Goal: Task Accomplishment & Management: Manage account settings

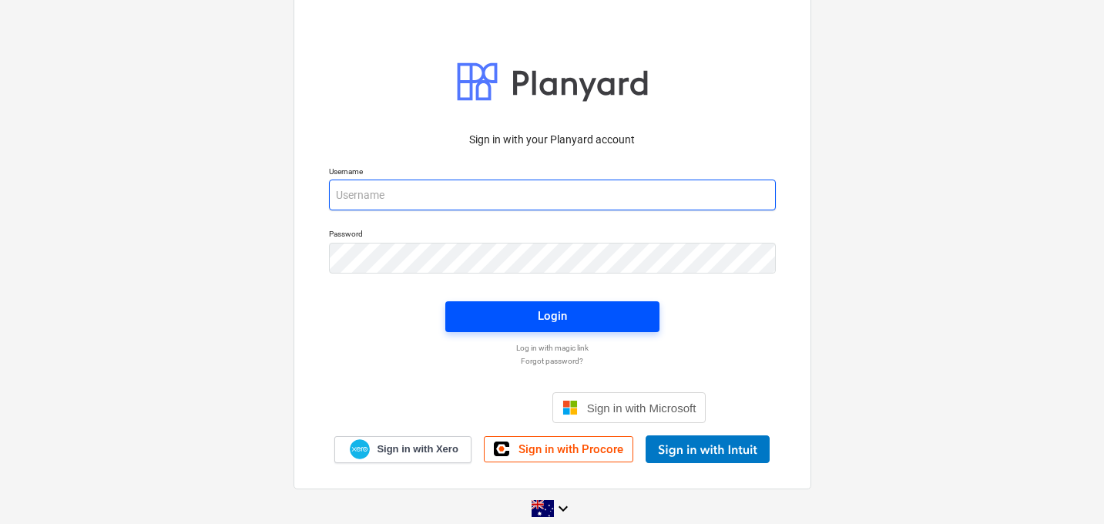
type input "[EMAIL_ADDRESS][DOMAIN_NAME]"
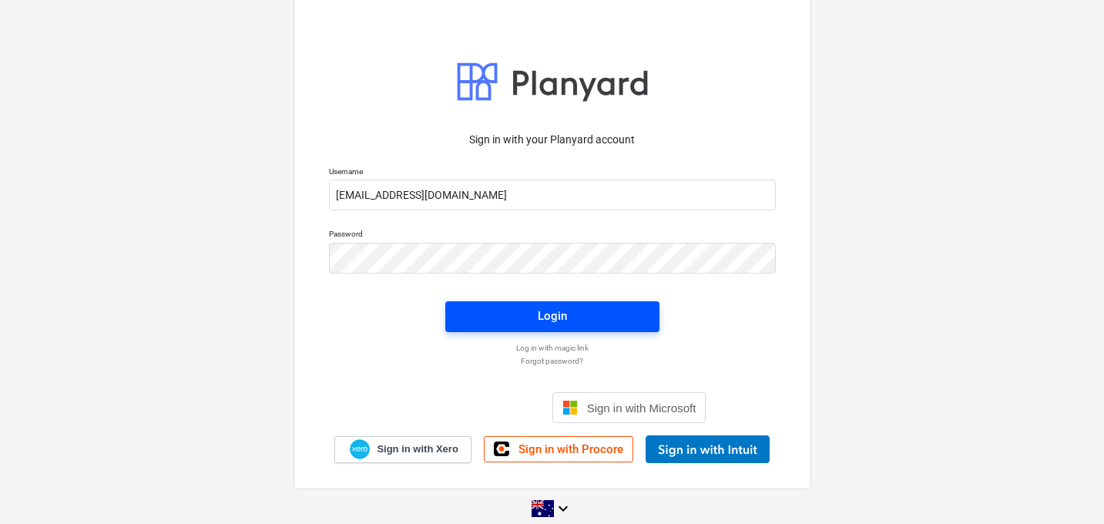
click at [541, 314] on div "Login" at bounding box center [552, 316] width 29 height 20
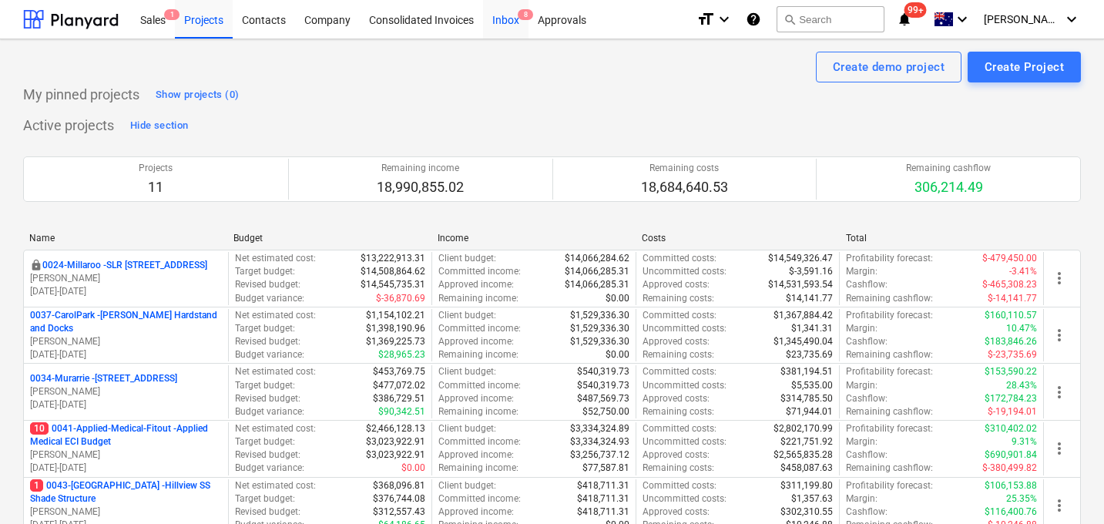
click at [509, 15] on div "Inbox 8" at bounding box center [505, 18] width 45 height 39
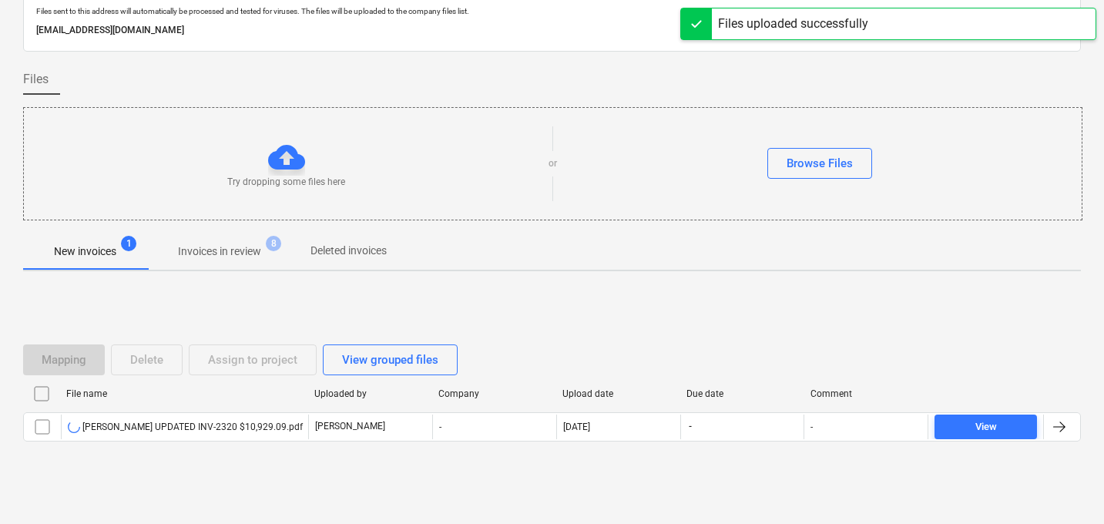
scroll to position [74, 0]
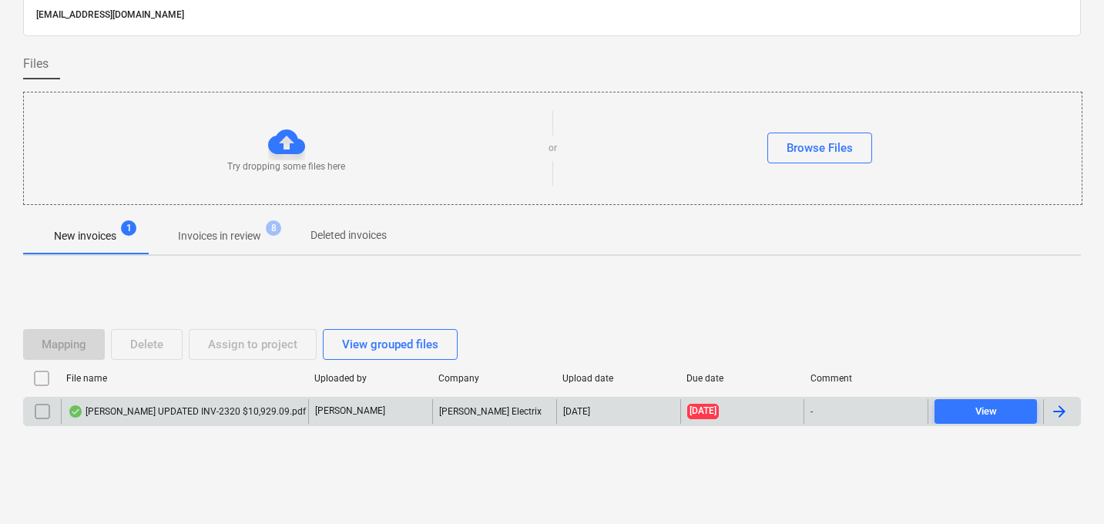
click at [173, 416] on div "[PERSON_NAME] UPDATED INV-2320 $10,929.09.pdf" at bounding box center [187, 411] width 238 height 12
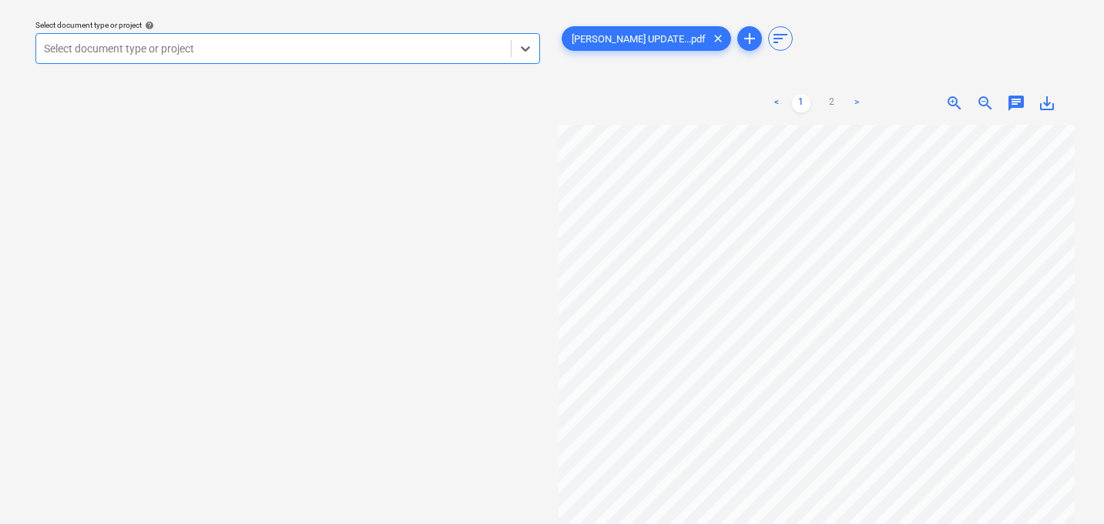
scroll to position [0, 39]
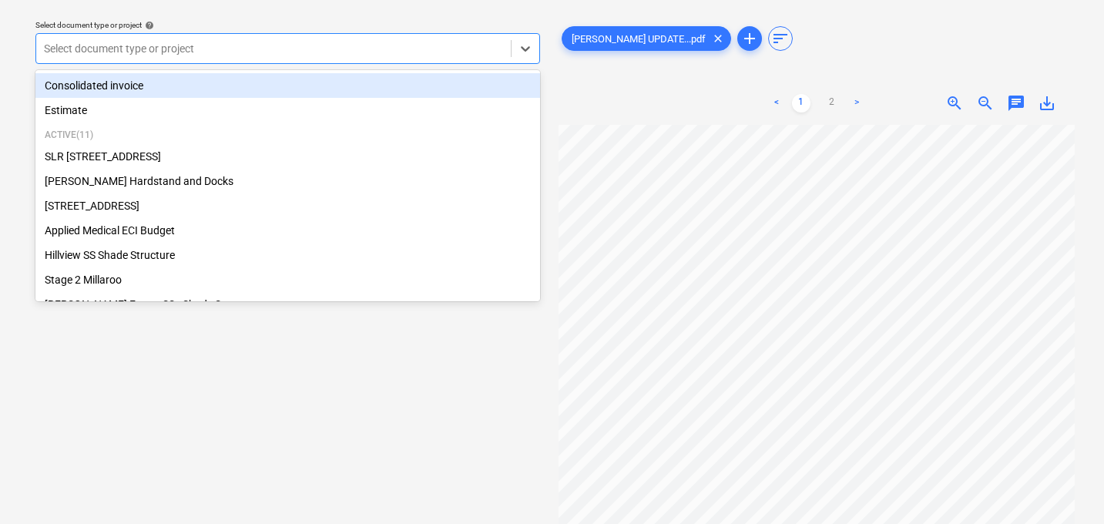
click at [337, 38] on div "Select document type or project" at bounding box center [273, 49] width 474 height 22
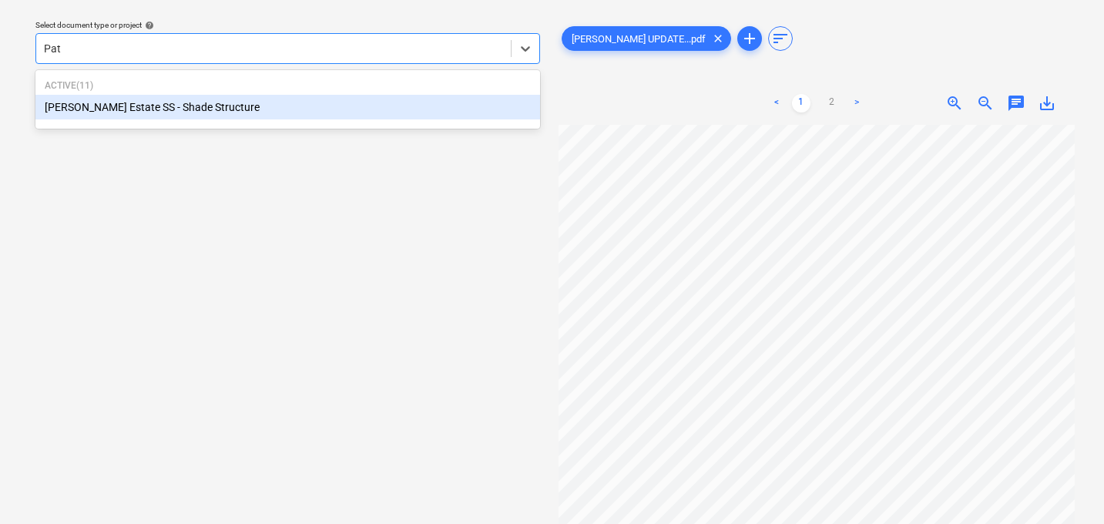
type input "Patr"
click at [273, 106] on div "[PERSON_NAME] Estate SS - Shade Structure" at bounding box center [287, 107] width 504 height 25
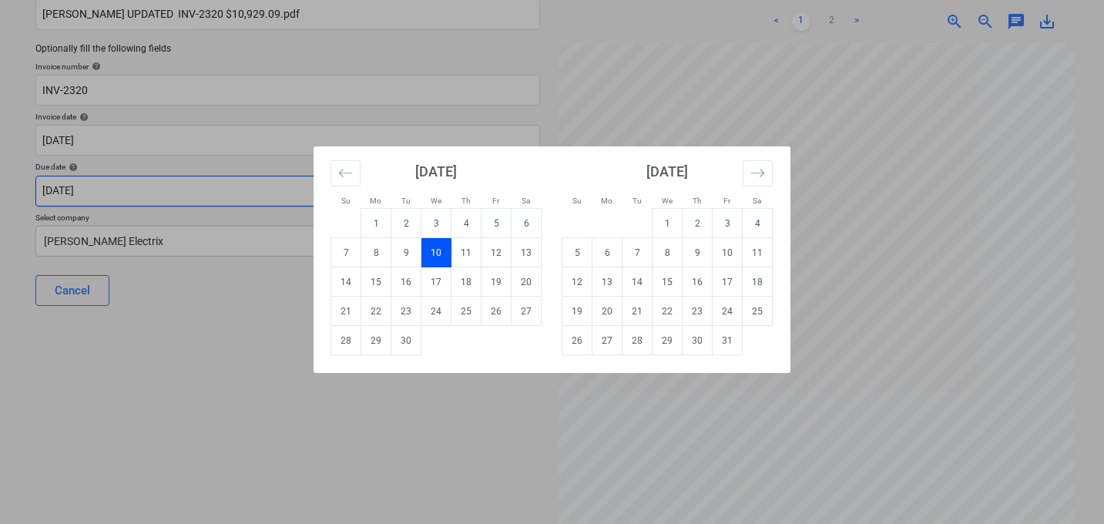
click at [232, 197] on body "Sales 1 Projects Contacts Company Consolidated Invoices Inbox 9+ Approvals form…" at bounding box center [552, 127] width 1104 height 524
click at [721, 343] on td "31" at bounding box center [727, 340] width 30 height 29
type input "[DATE]"
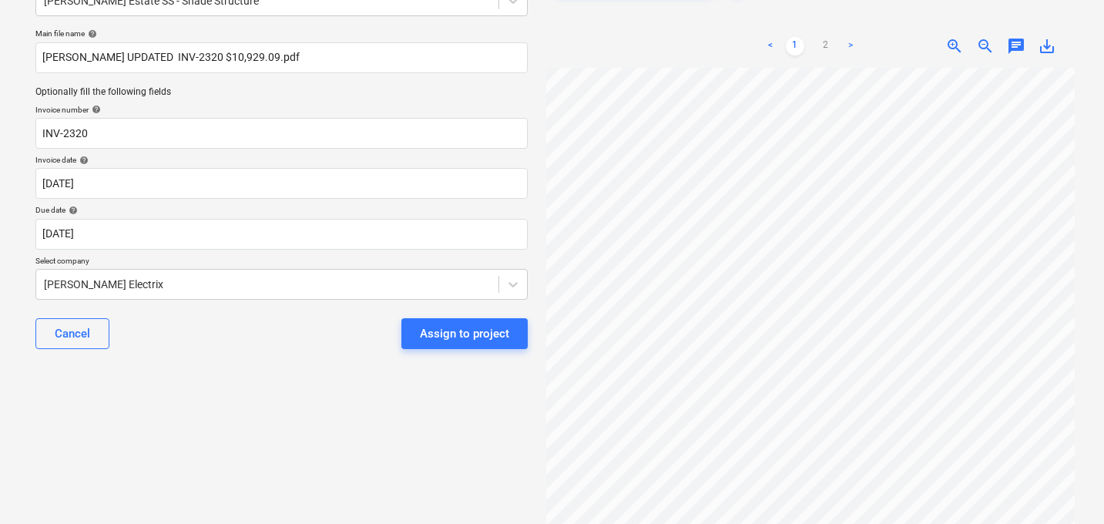
scroll to position [96, 0]
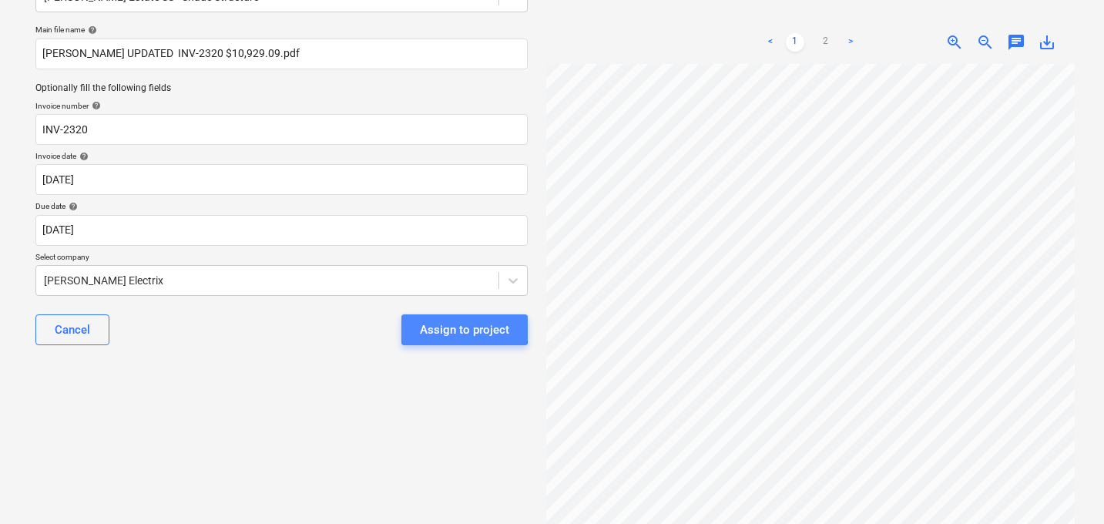
click at [443, 328] on div "Assign to project" at bounding box center [464, 330] width 89 height 20
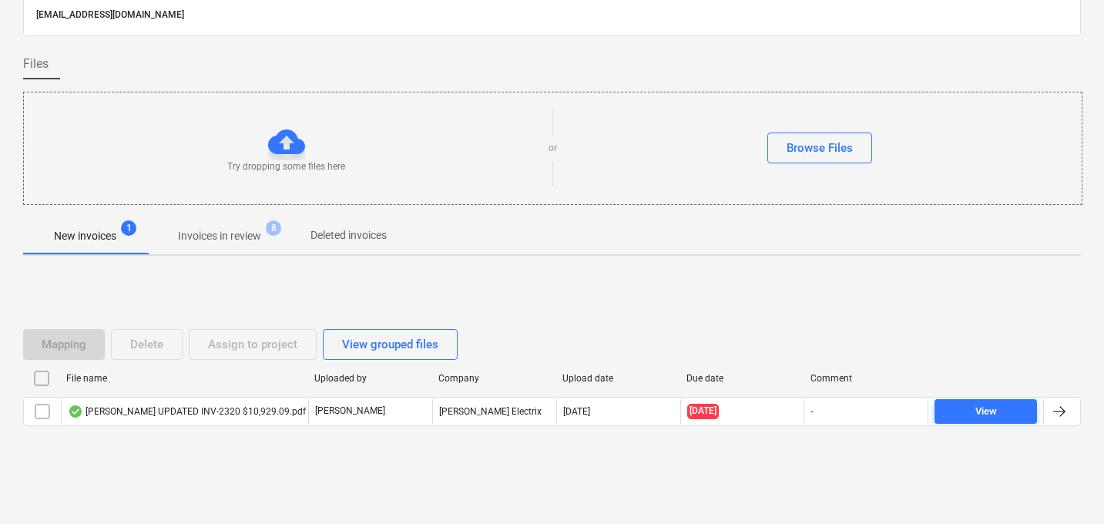
scroll to position [74, 0]
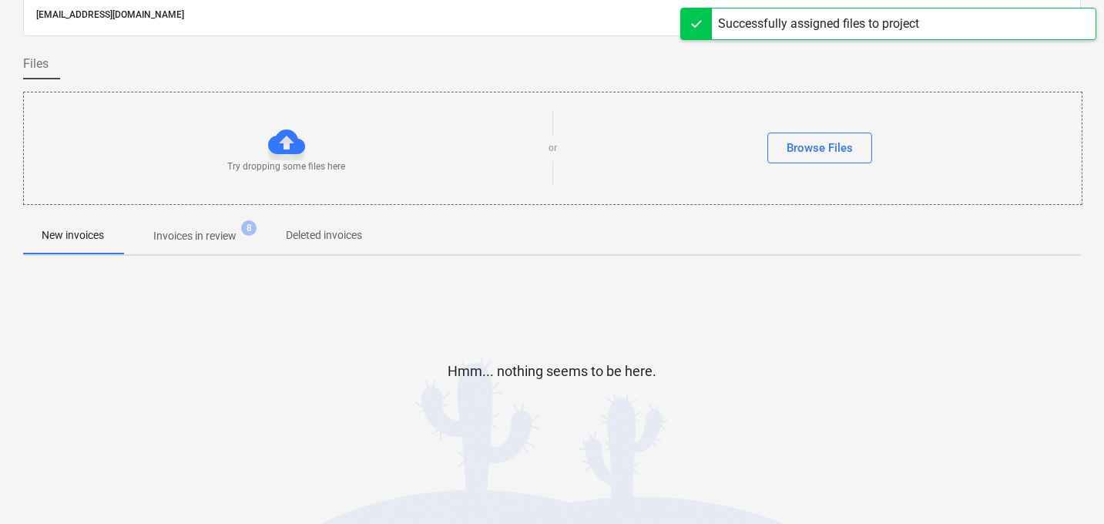
click at [200, 237] on p "Invoices in review" at bounding box center [194, 236] width 83 height 16
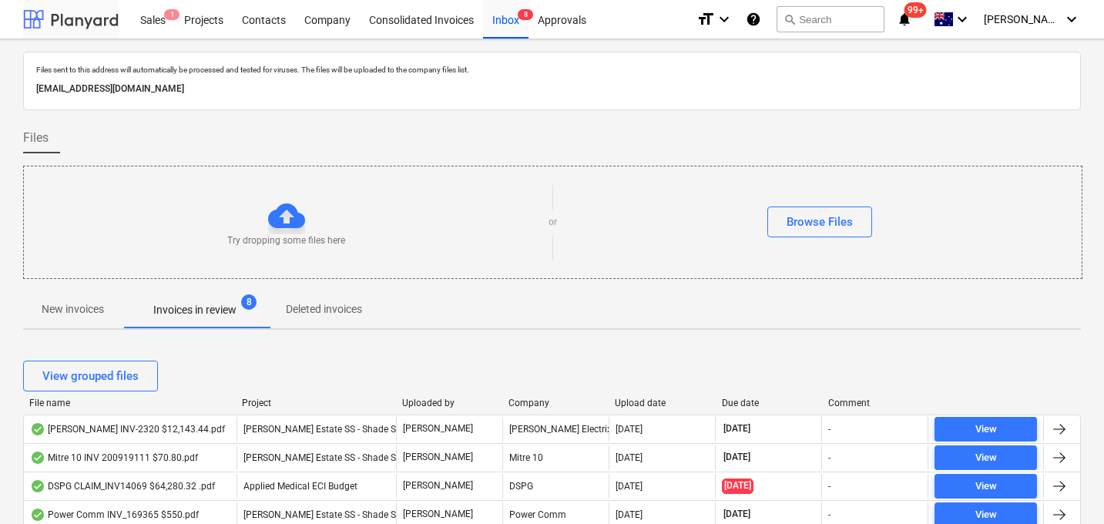
click at [66, 23] on div at bounding box center [71, 19] width 96 height 39
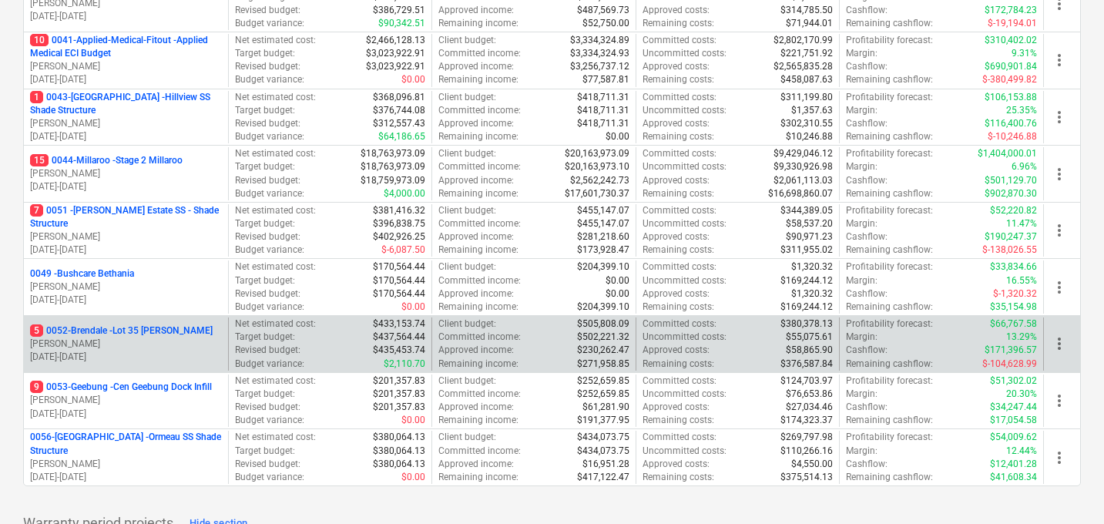
scroll to position [387, 0]
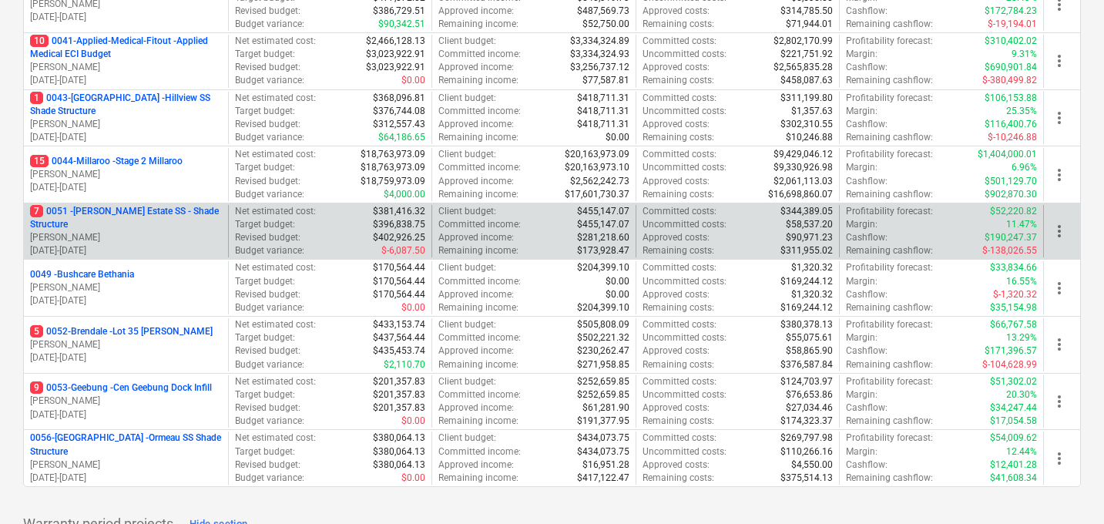
click at [112, 216] on p "7 0051 - [PERSON_NAME] Estate SS - Shade Structure" at bounding box center [126, 218] width 192 height 26
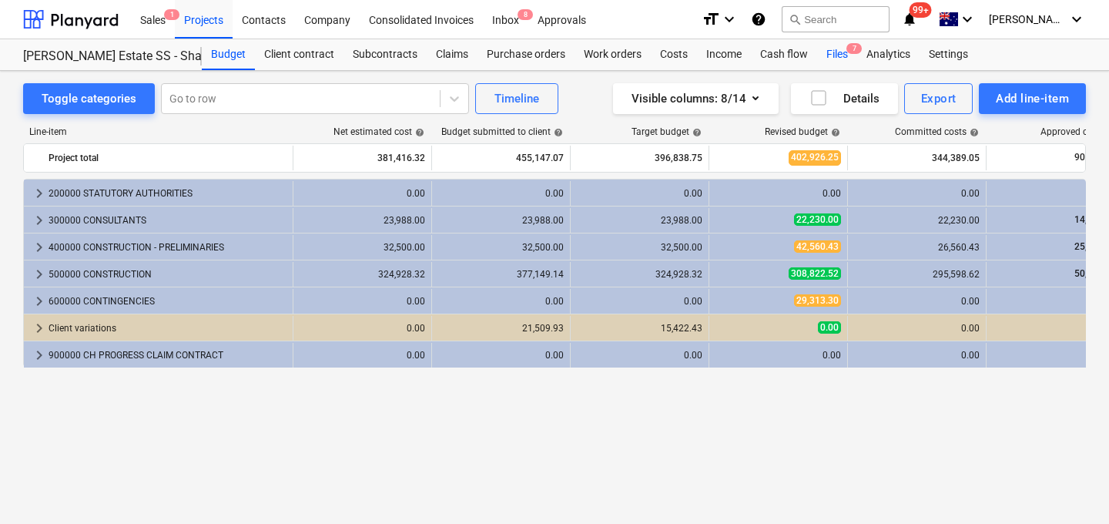
click at [843, 56] on div "Files 7" at bounding box center [837, 54] width 40 height 31
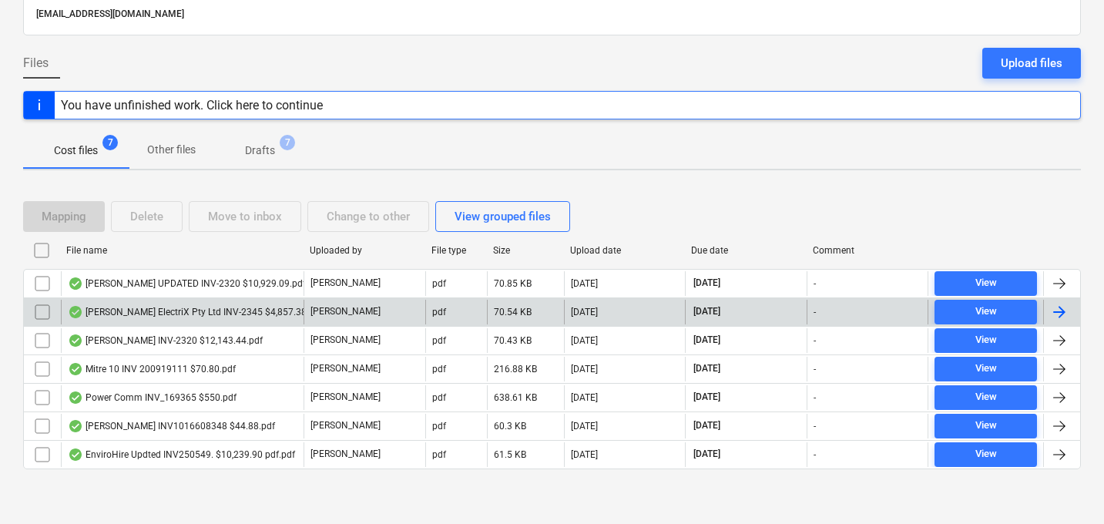
scroll to position [107, 0]
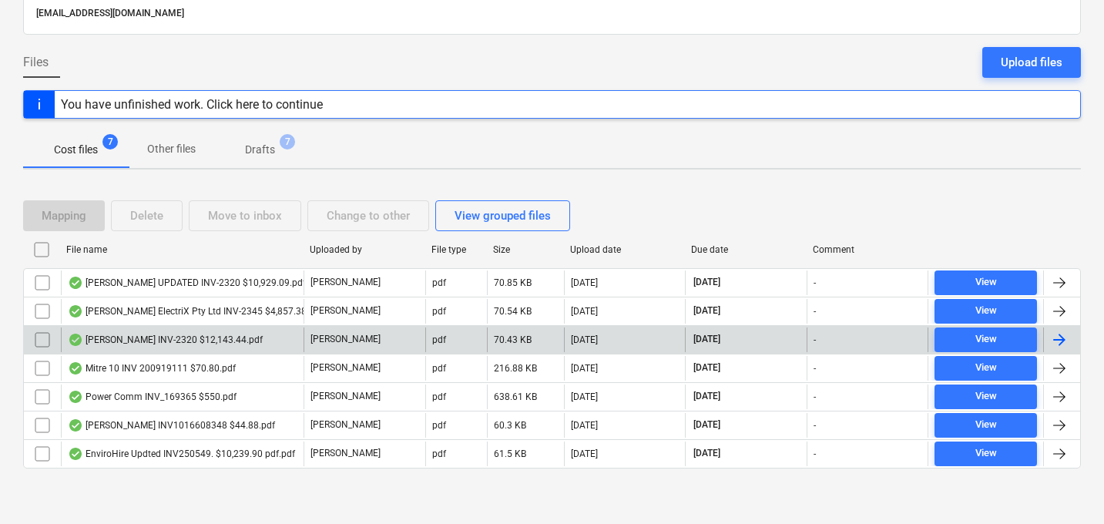
click at [45, 338] on input "checkbox" at bounding box center [42, 339] width 25 height 25
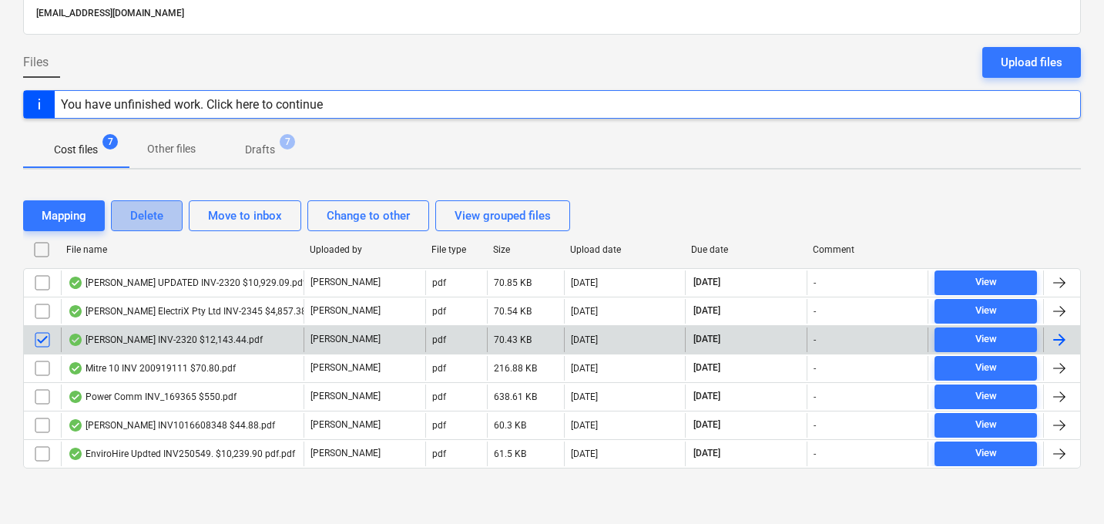
click at [156, 219] on div "Delete" at bounding box center [146, 216] width 33 height 20
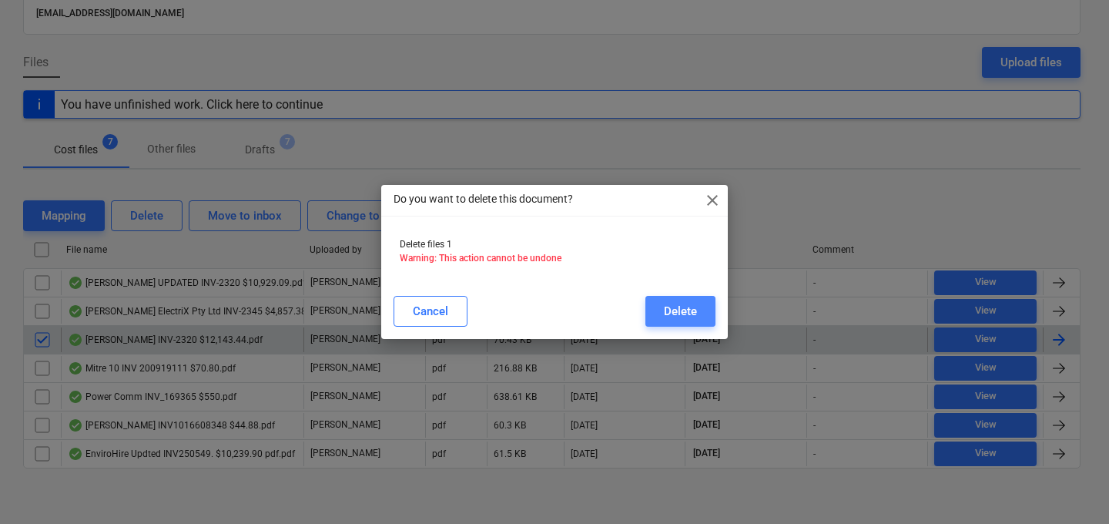
click at [686, 301] on div "Delete" at bounding box center [680, 311] width 33 height 20
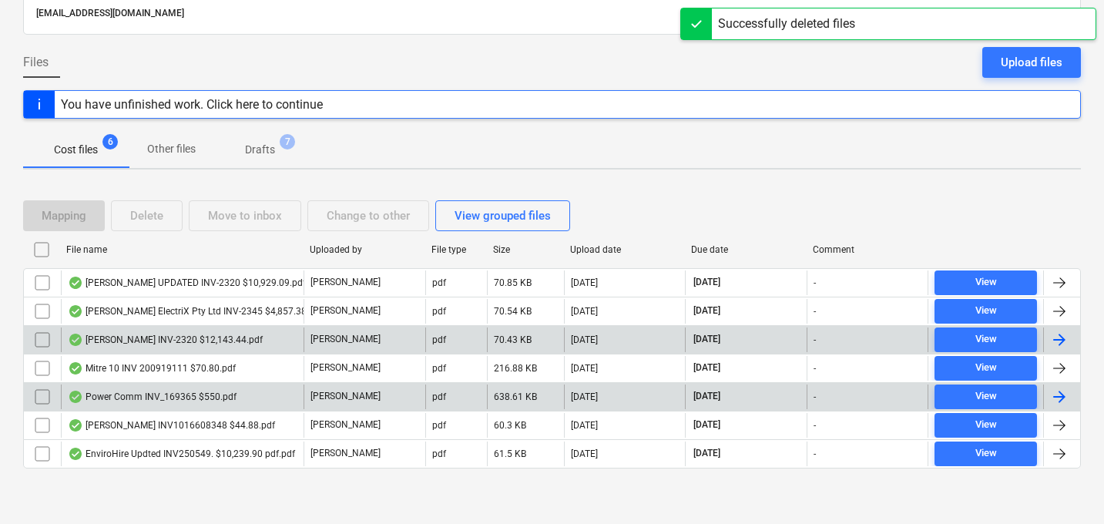
scroll to position [79, 0]
